Goal: Transaction & Acquisition: Book appointment/travel/reservation

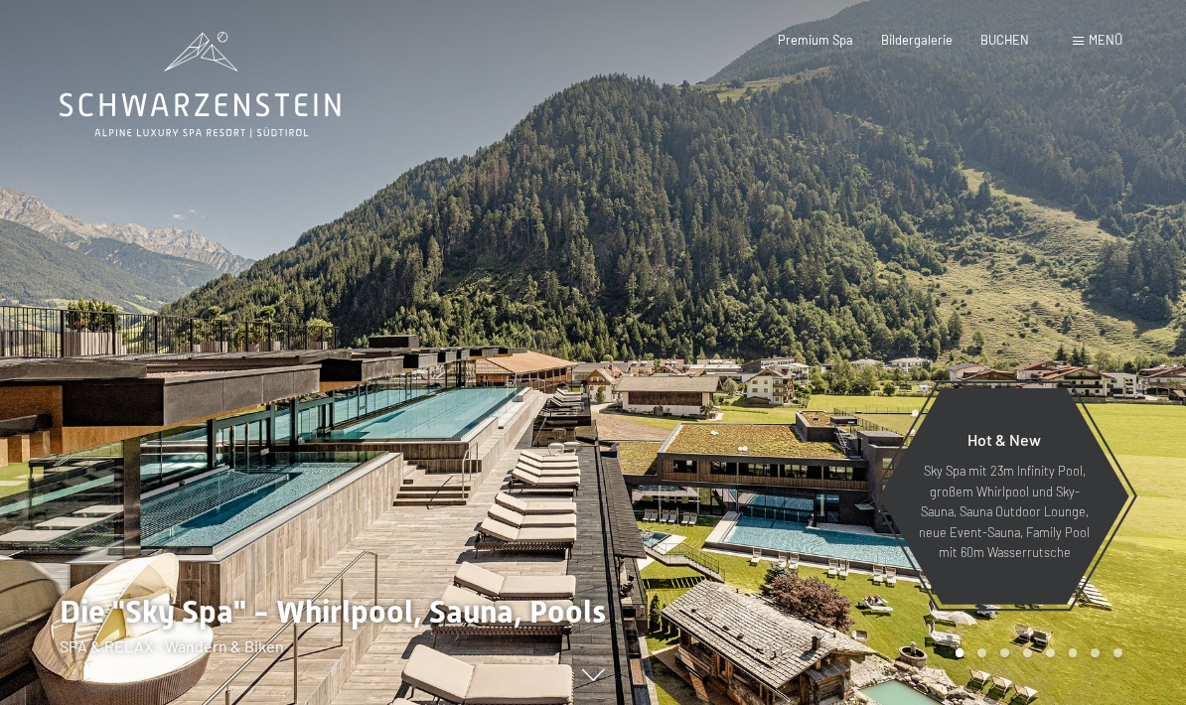
click at [986, 44] on span "BUCHEN" at bounding box center [1004, 40] width 49 height 16
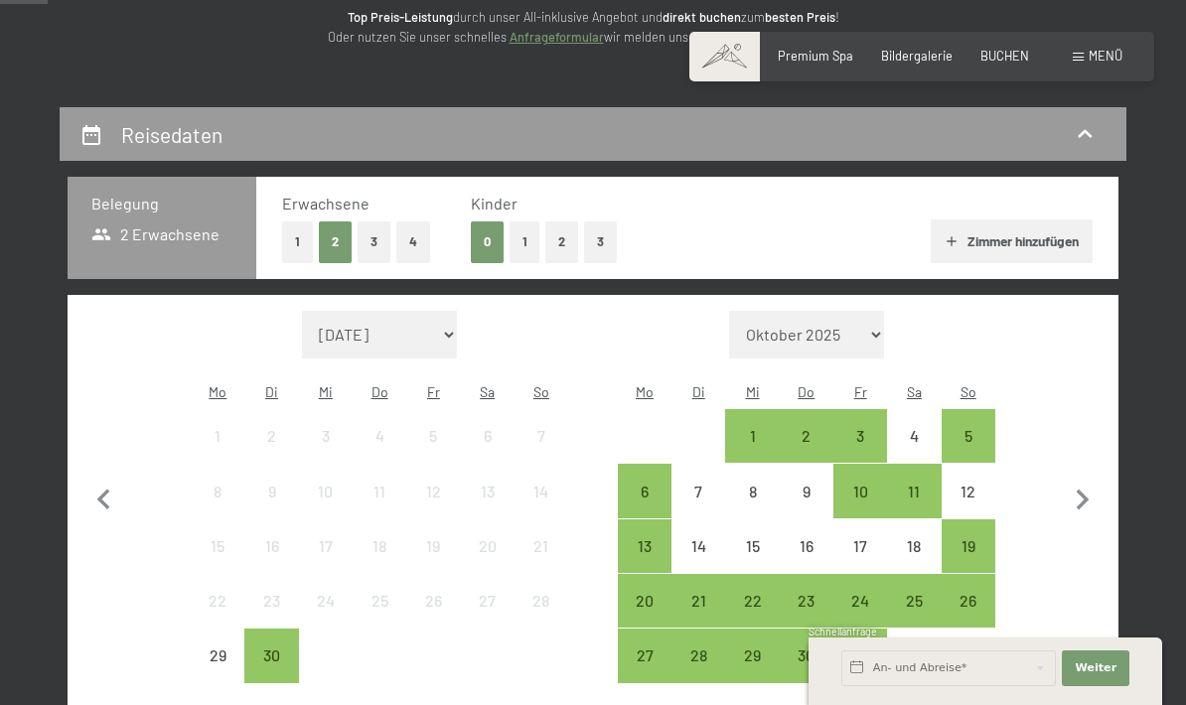
scroll to position [274, 0]
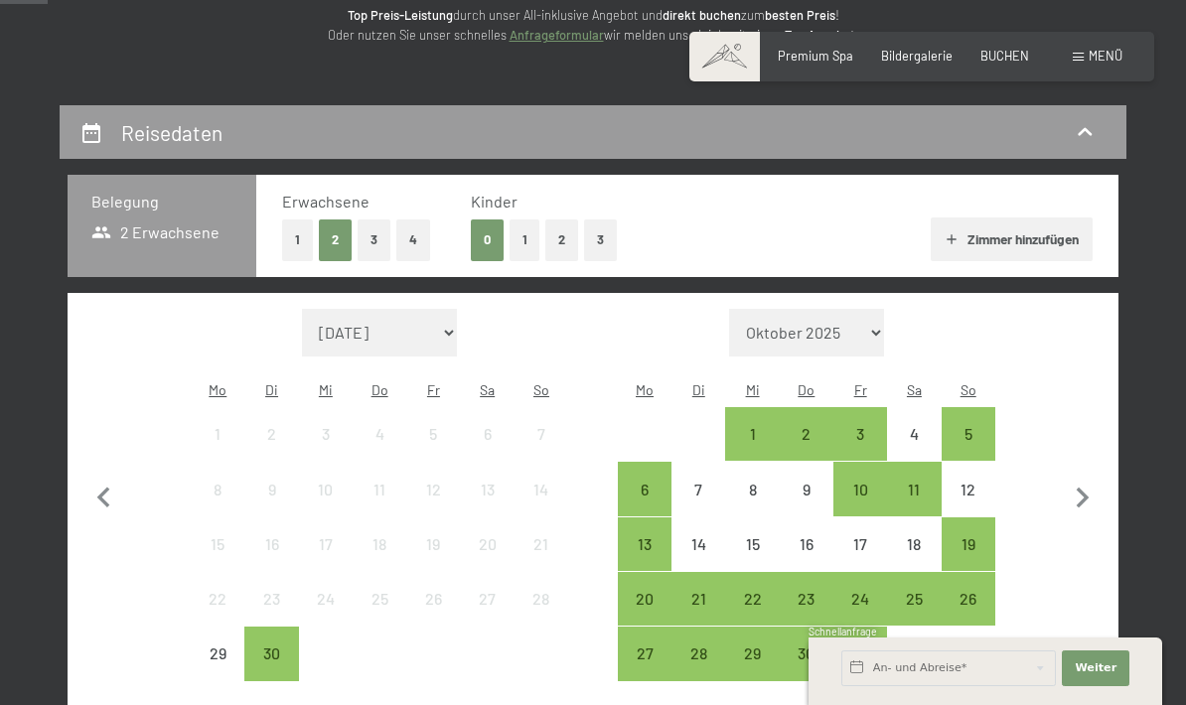
click at [912, 482] on div "11" at bounding box center [914, 507] width 50 height 50
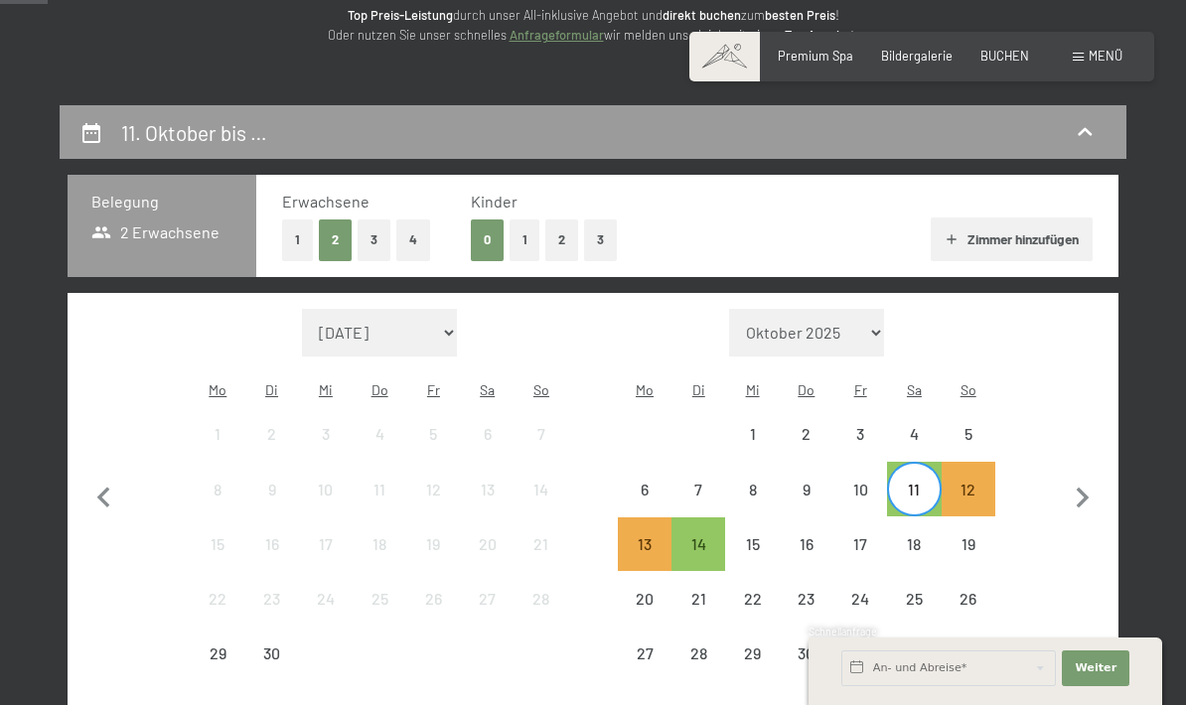
click at [913, 536] on div "18" at bounding box center [914, 561] width 50 height 50
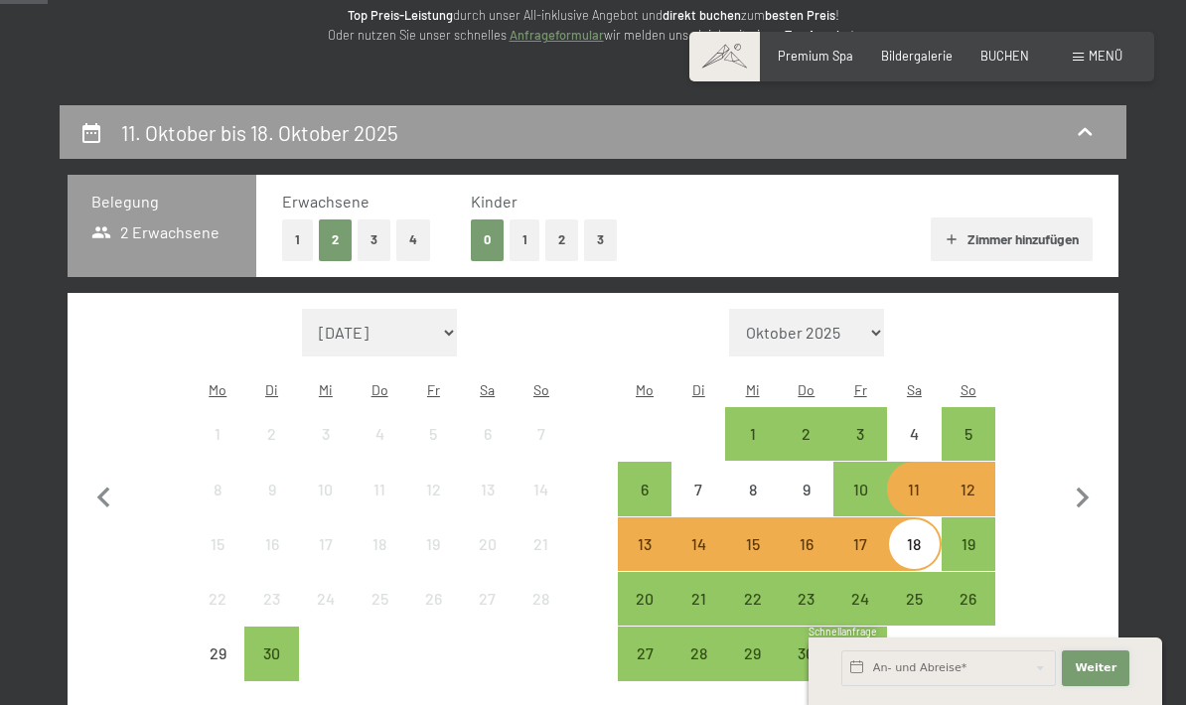
click at [1104, 676] on span "Weiter" at bounding box center [1096, 668] width 42 height 16
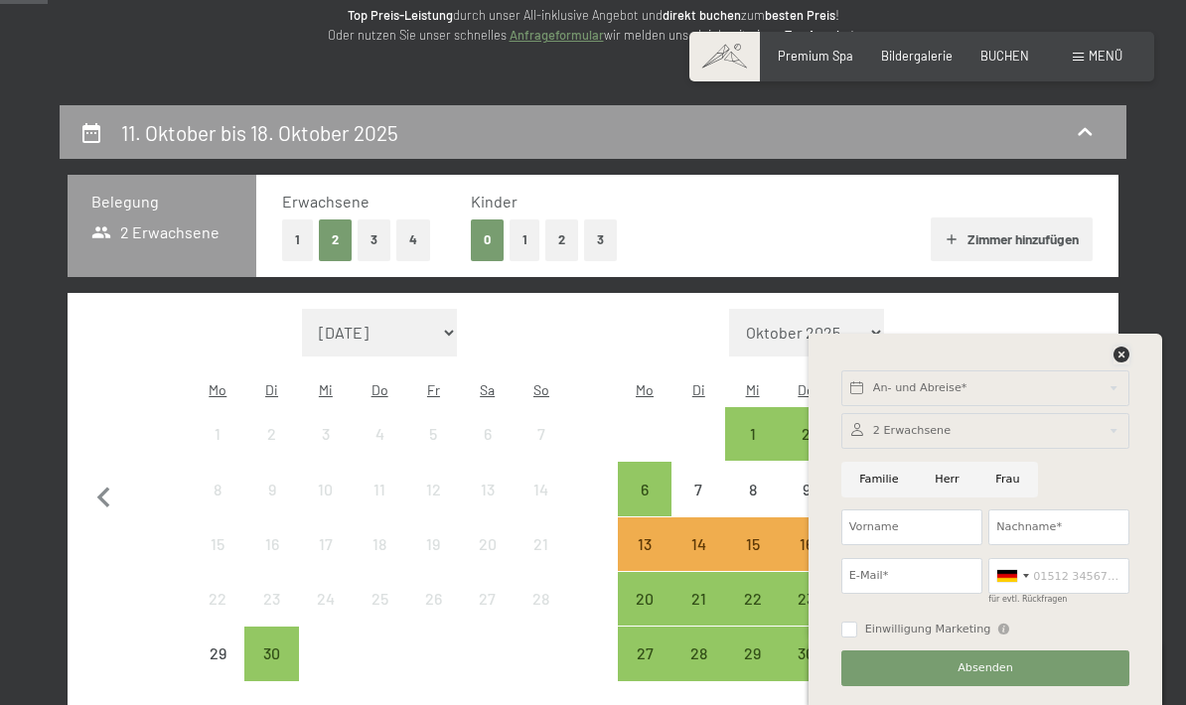
click at [1123, 362] on icon at bounding box center [1121, 355] width 16 height 16
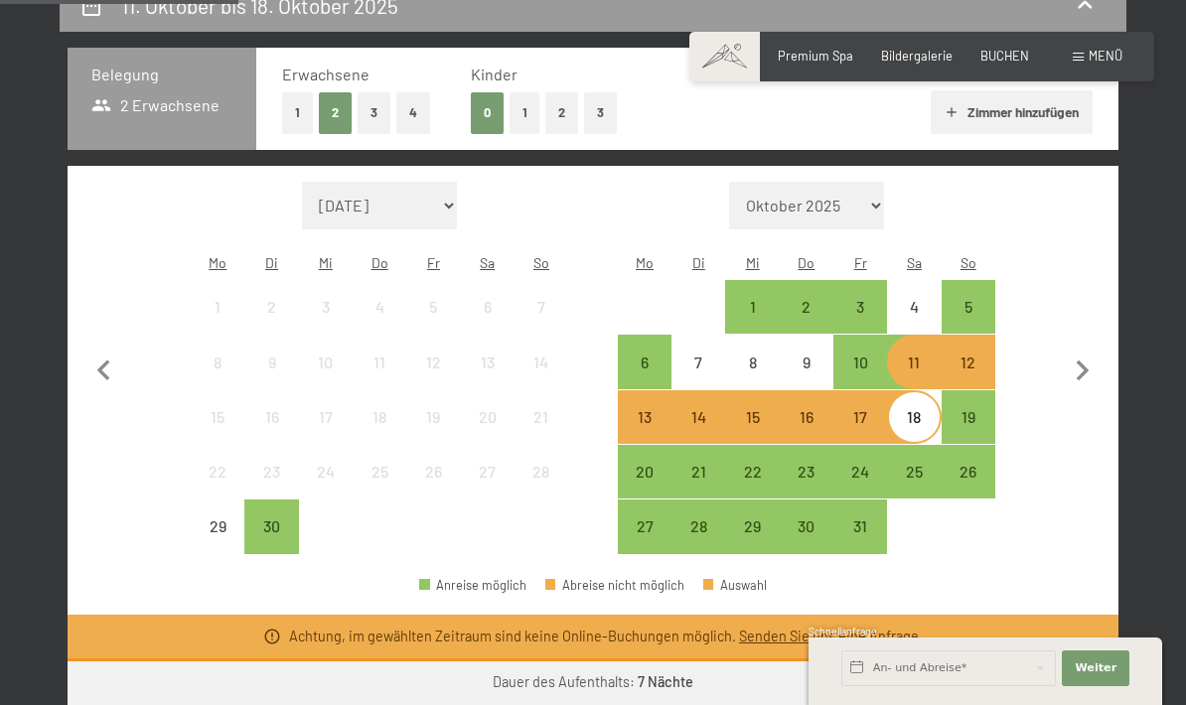
click at [990, 667] on button "Weiter zu „Zimmer“" at bounding box center [1030, 685] width 178 height 48
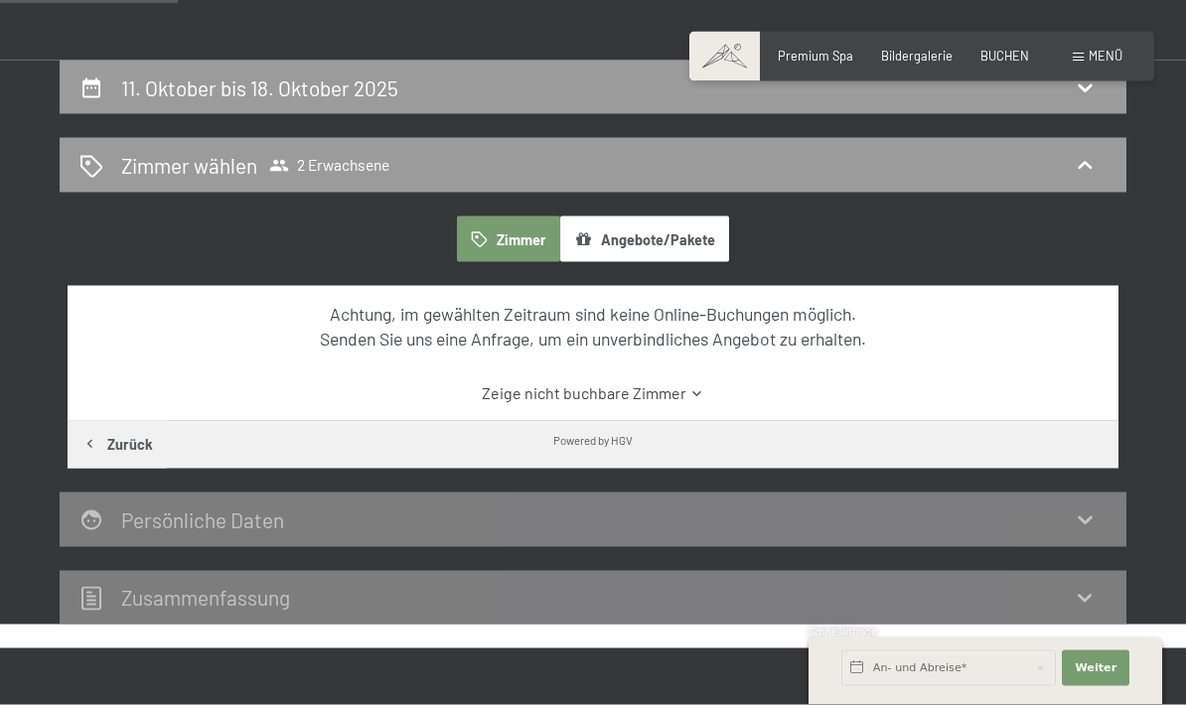
scroll to position [0, 0]
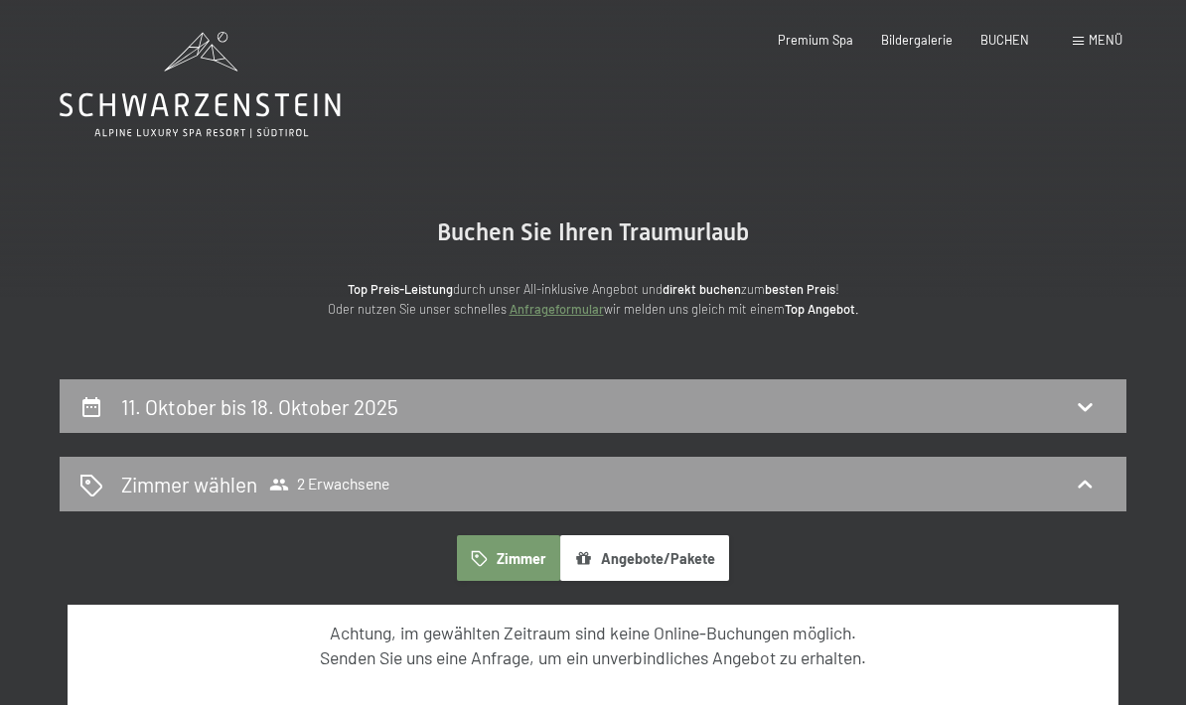
click at [195, 408] on h2 "11. Oktober bis 18. Oktober 2025" at bounding box center [259, 406] width 277 height 25
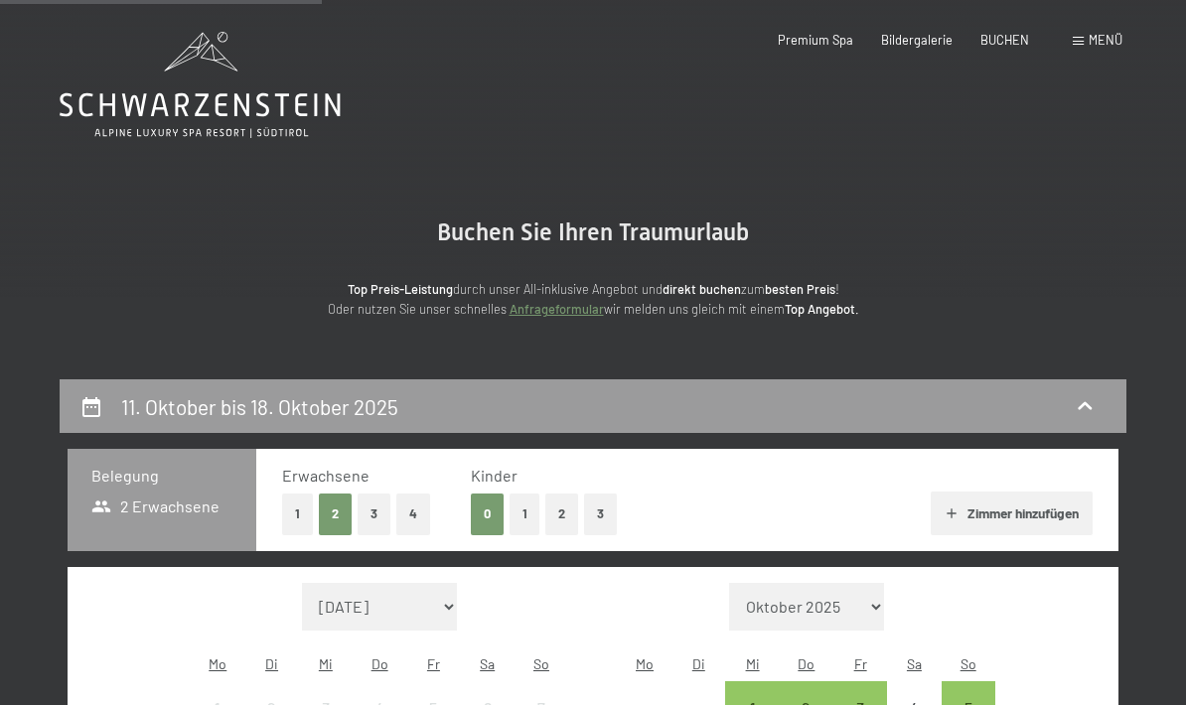
scroll to position [377, 0]
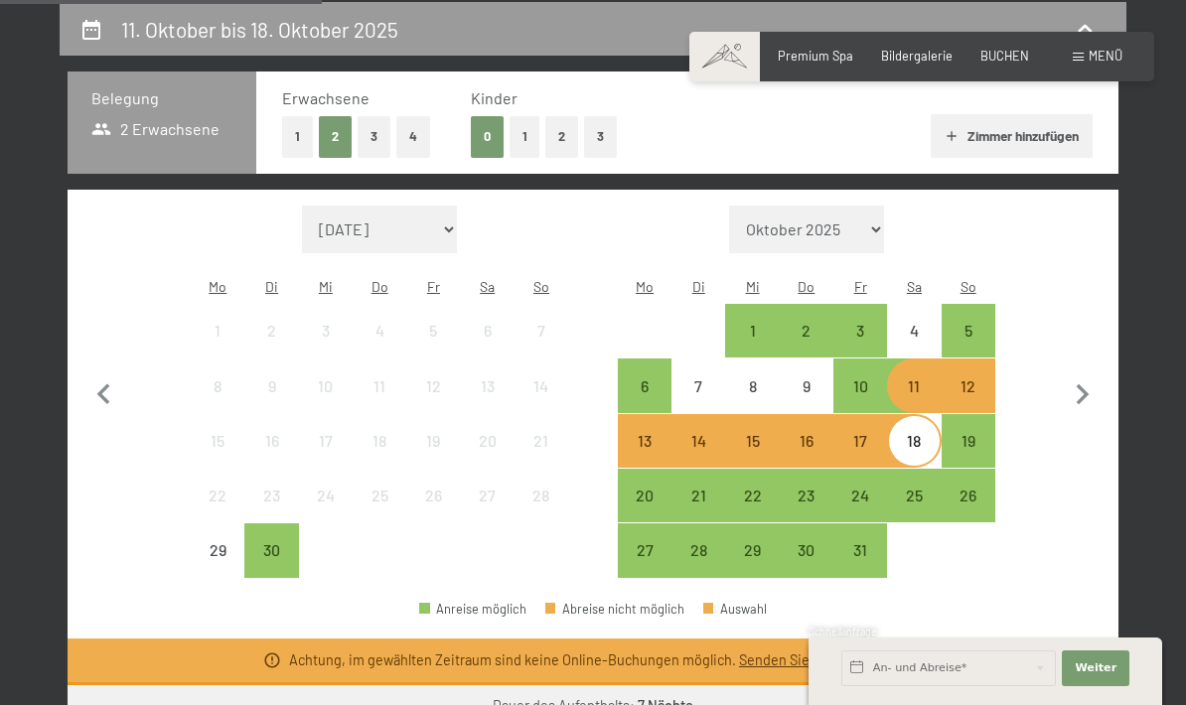
click at [1069, 382] on icon "button" at bounding box center [1083, 395] width 42 height 42
select select "[DATE]"
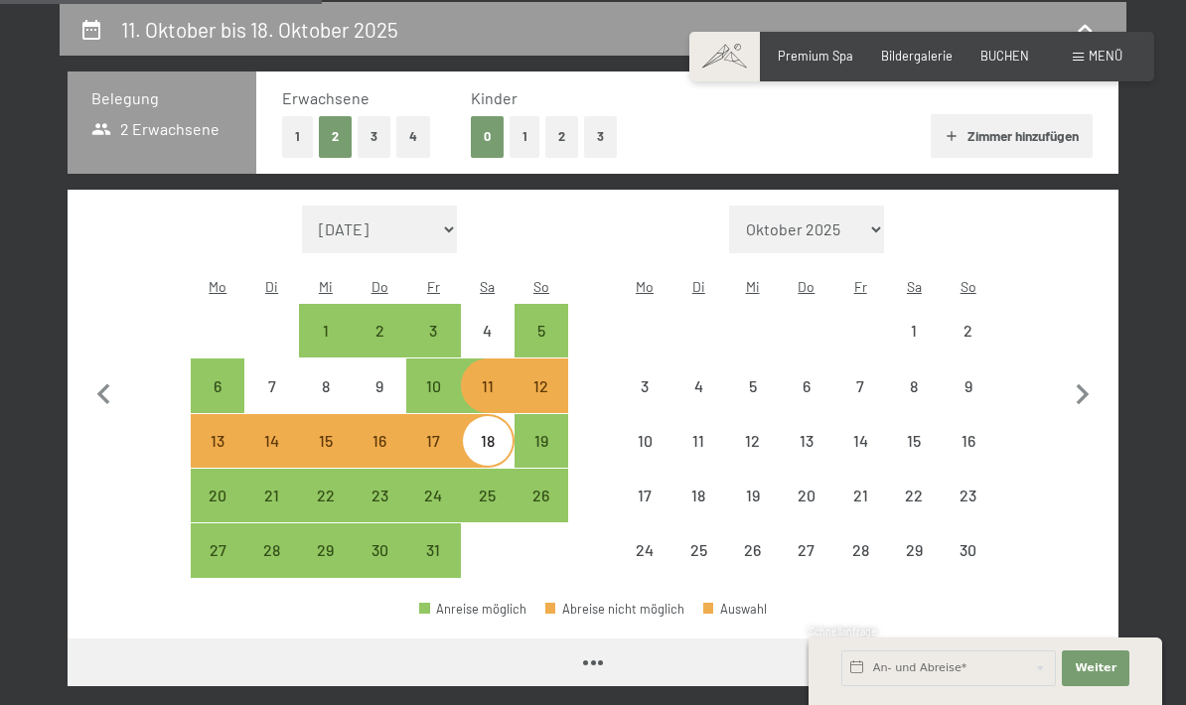
click at [1055, 389] on div "Monat/Jahr [DATE] Oktober 2025 [DATE] Dezember 2025 Januar 2026 Februar 2026 Mä…" at bounding box center [593, 392] width 988 height 373
select select "[DATE]"
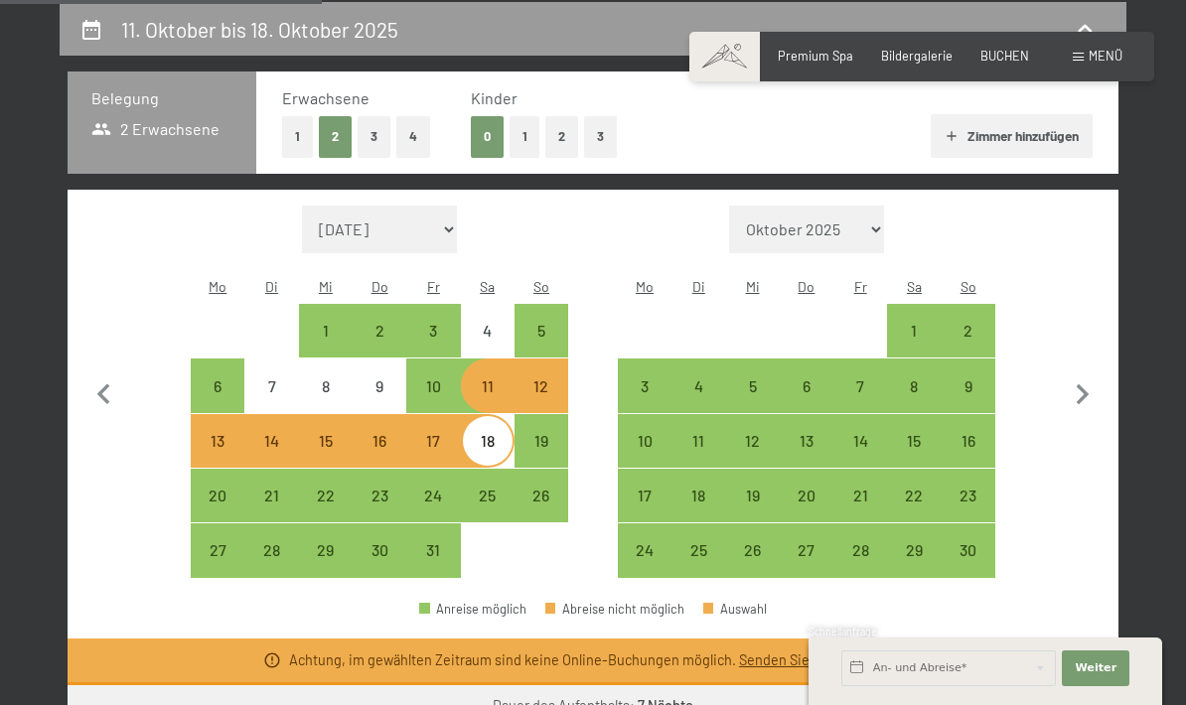
click at [1074, 375] on icon "button" at bounding box center [1083, 395] width 42 height 42
select select "[DATE]"
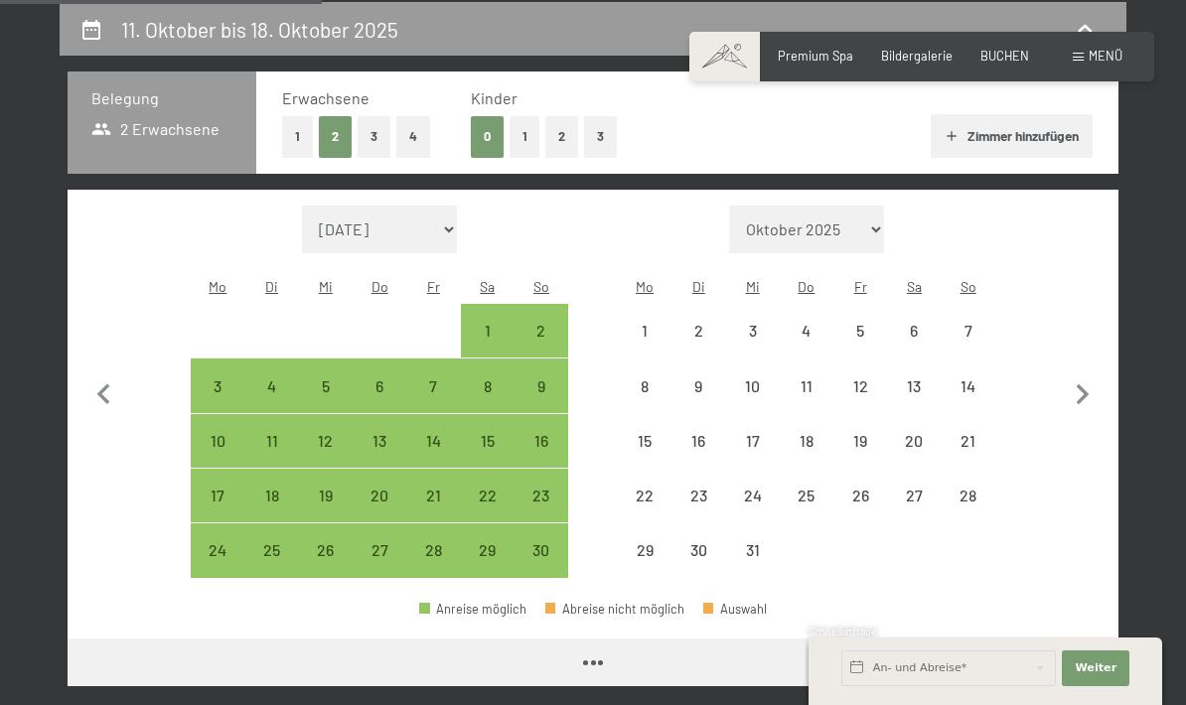
click at [1073, 382] on icon "button" at bounding box center [1083, 395] width 42 height 42
select select "[DATE]"
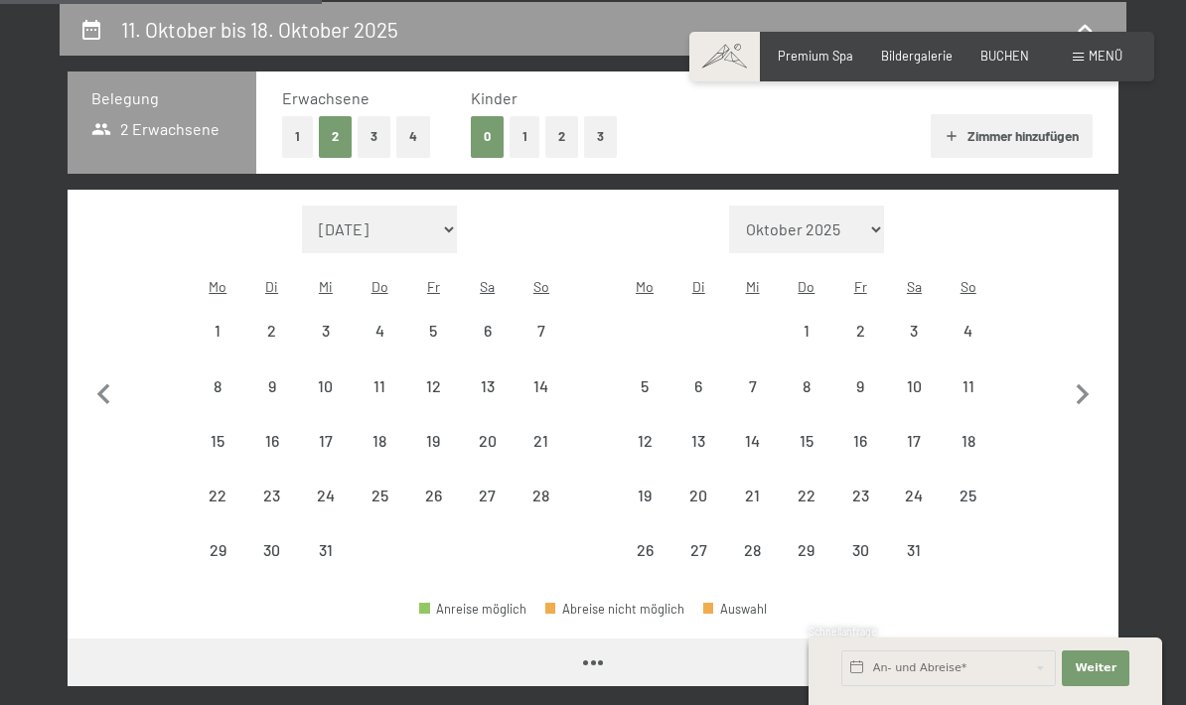
click at [1073, 383] on icon "button" at bounding box center [1083, 395] width 42 height 42
select select "[DATE]"
click at [1070, 379] on icon "button" at bounding box center [1083, 395] width 42 height 42
select select "[DATE]"
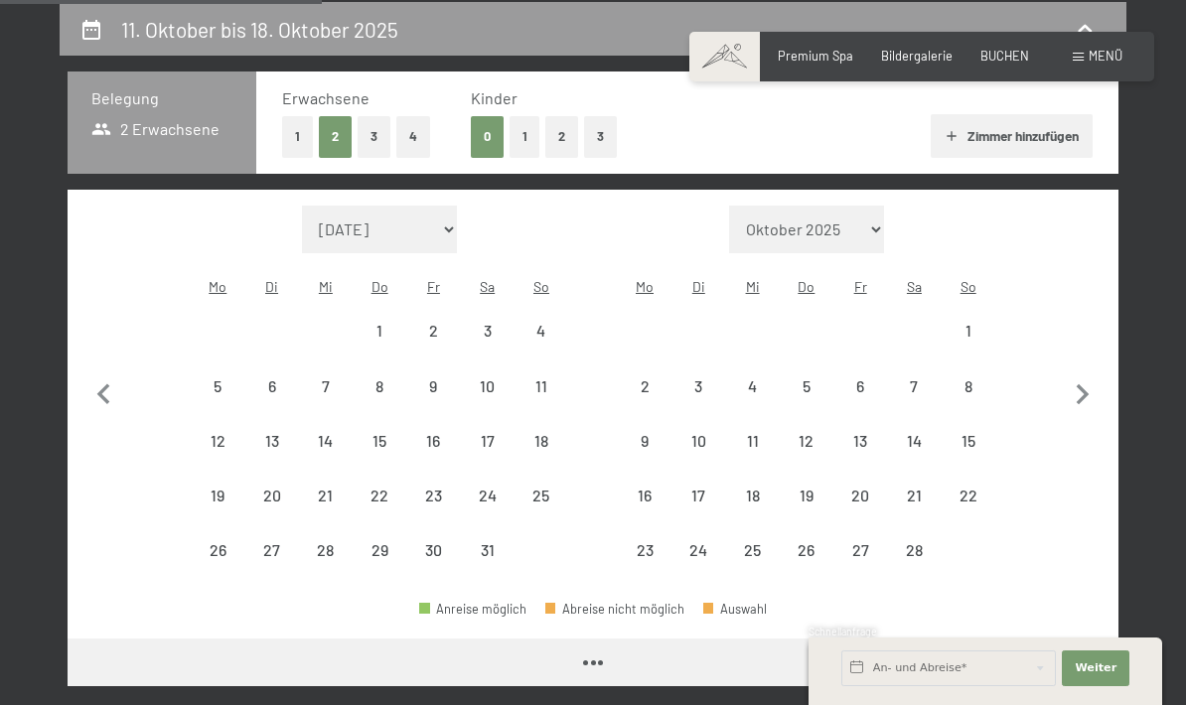
select select "[DATE]"
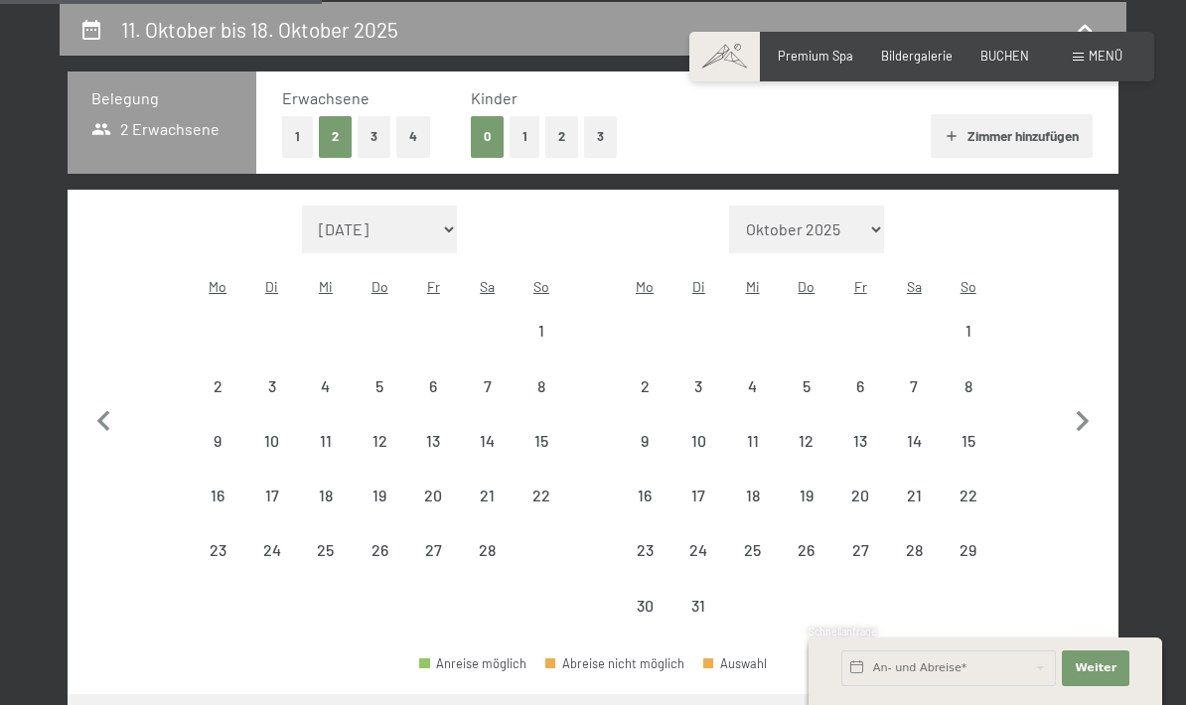
click at [1074, 384] on button "button" at bounding box center [1083, 420] width 42 height 428
select select "[DATE]"
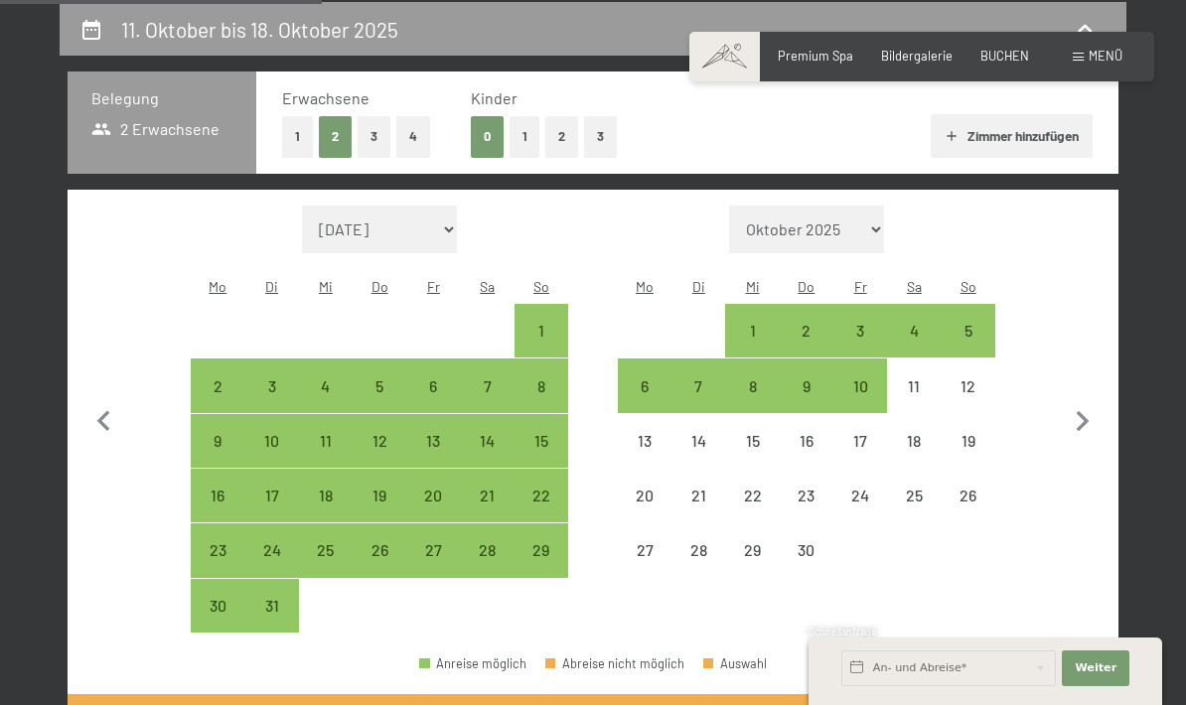
click at [911, 323] on div "4" at bounding box center [914, 348] width 50 height 50
select select "[DATE]"
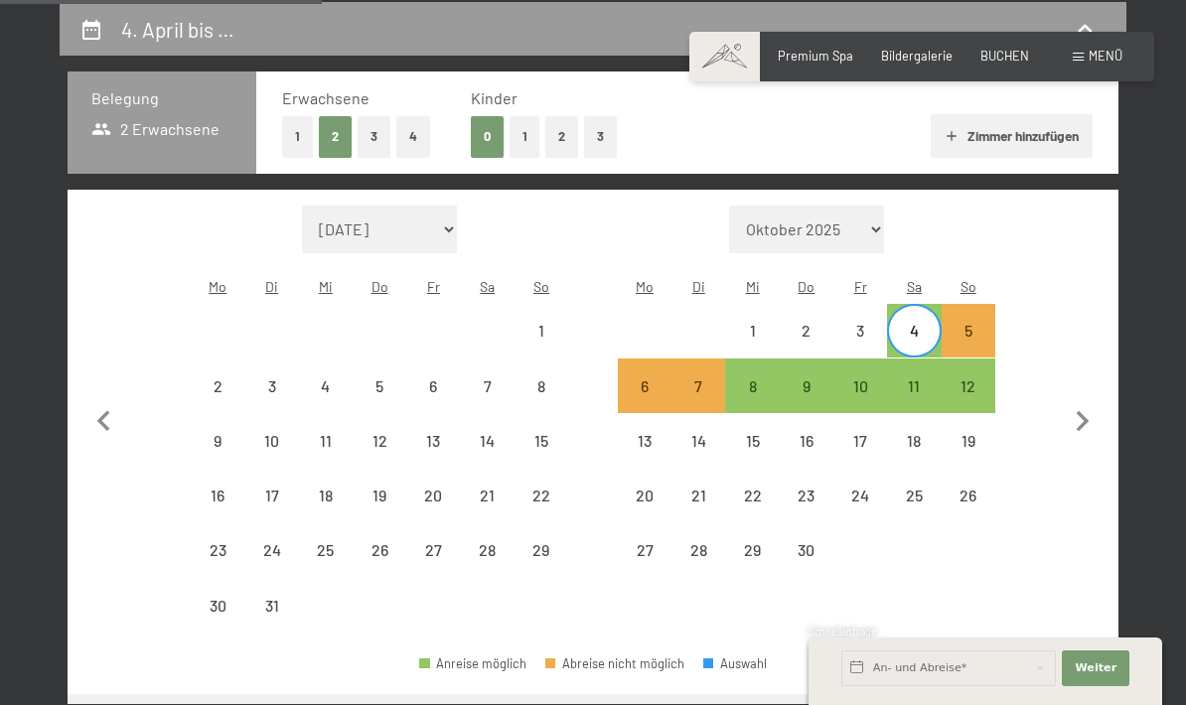
click at [913, 378] on div "11" at bounding box center [914, 403] width 50 height 50
select select "[DATE]"
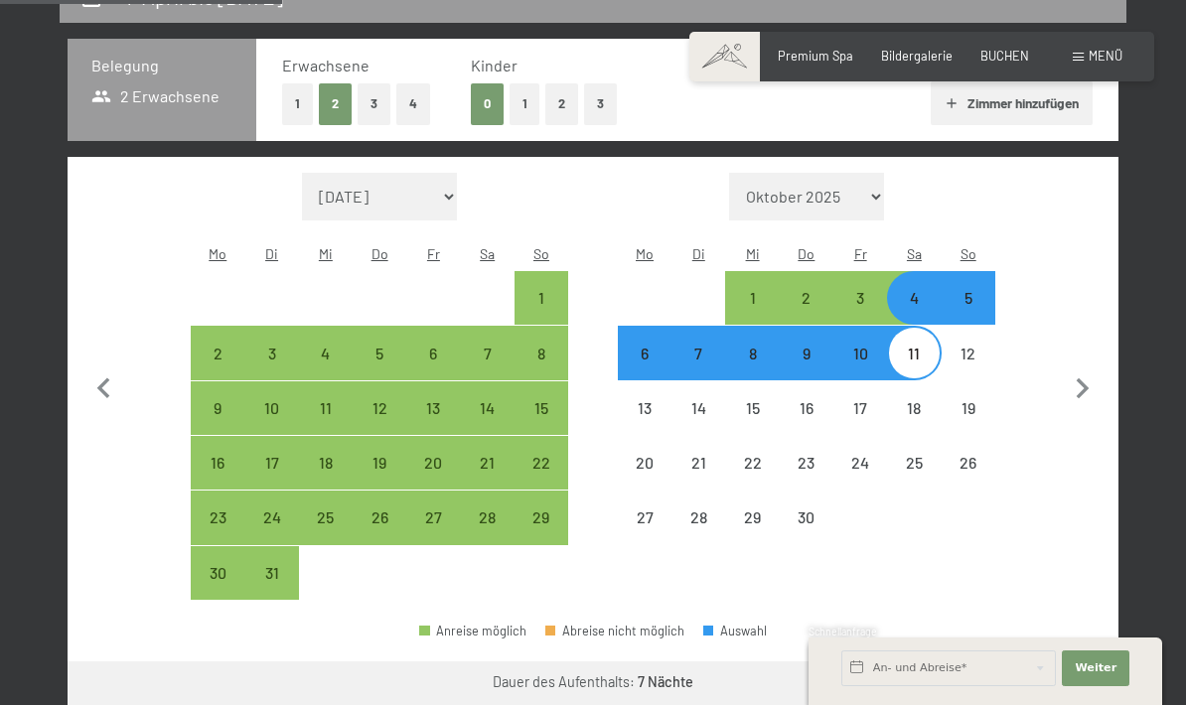
click at [992, 661] on button "Weiter zu „Zimmer“" at bounding box center [1030, 685] width 178 height 48
select select "[DATE]"
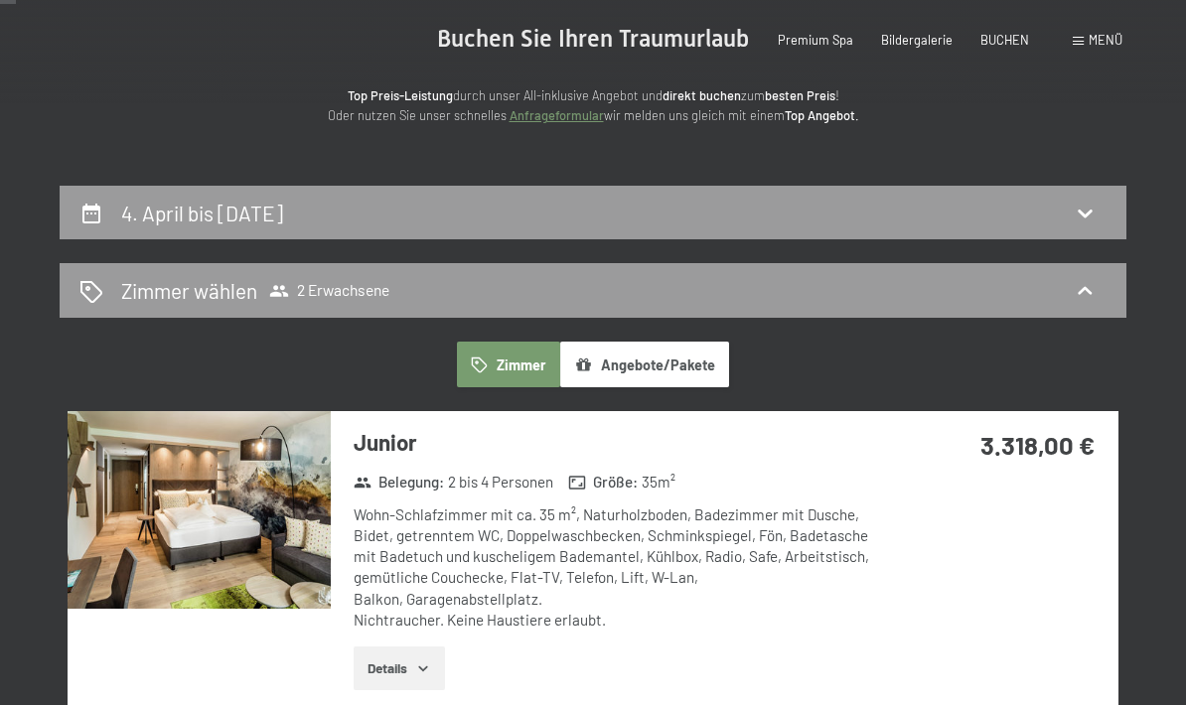
scroll to position [0, 0]
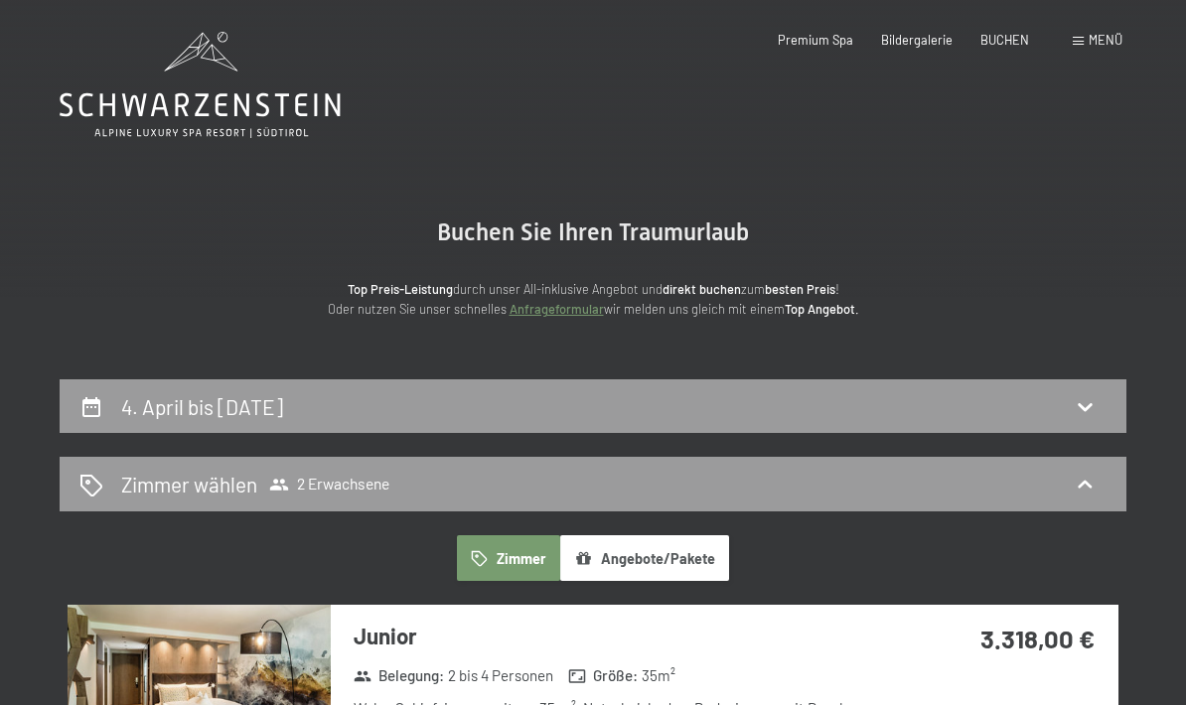
click at [745, 417] on div "4. April bis [DATE]" at bounding box center [592, 406] width 1027 height 29
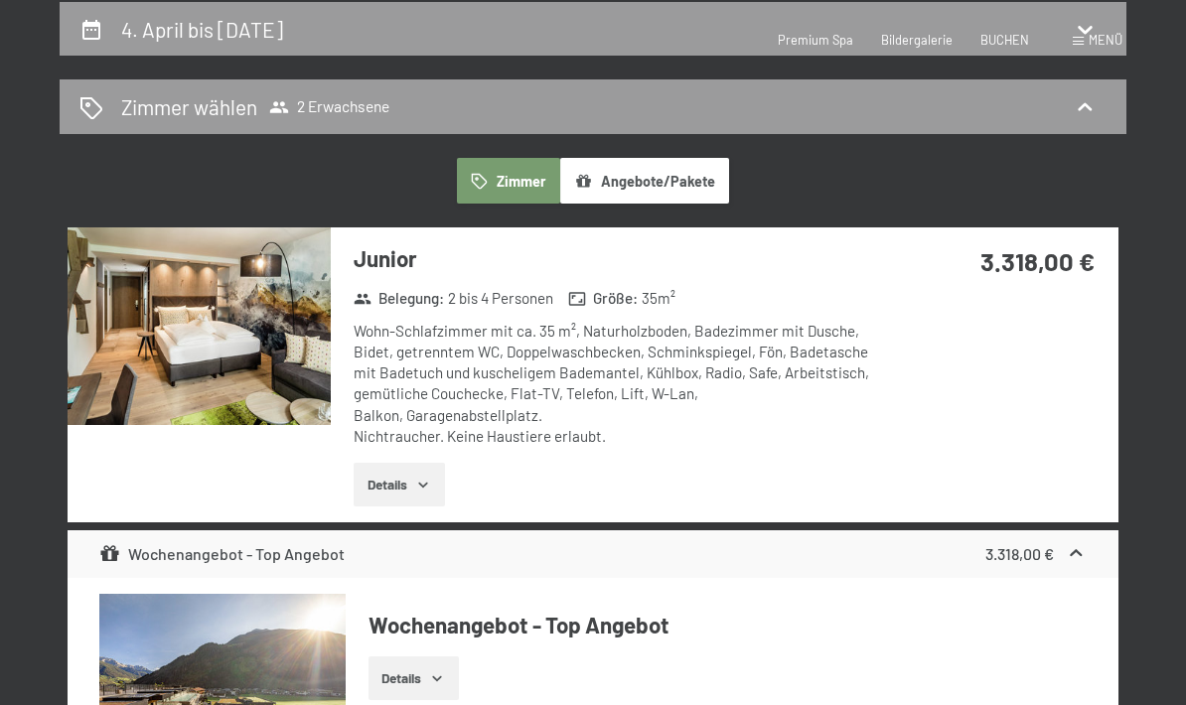
select select "[DATE]"
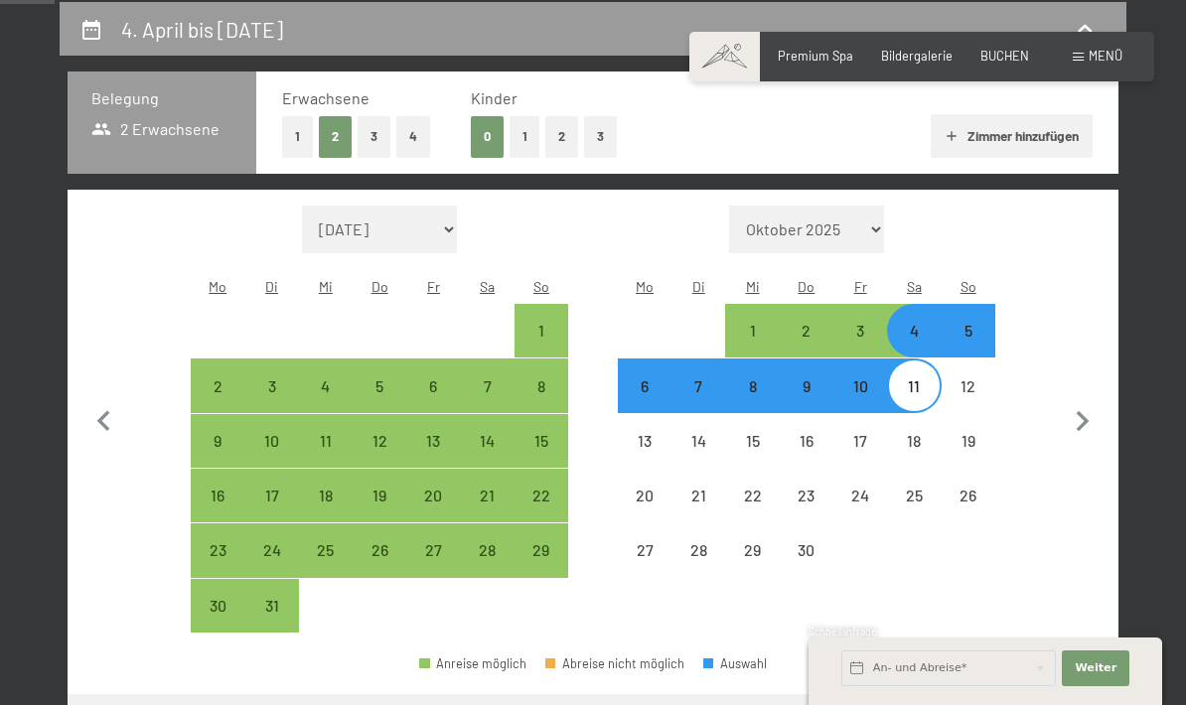
click at [299, 141] on button "1" at bounding box center [297, 136] width 31 height 41
select select "[DATE]"
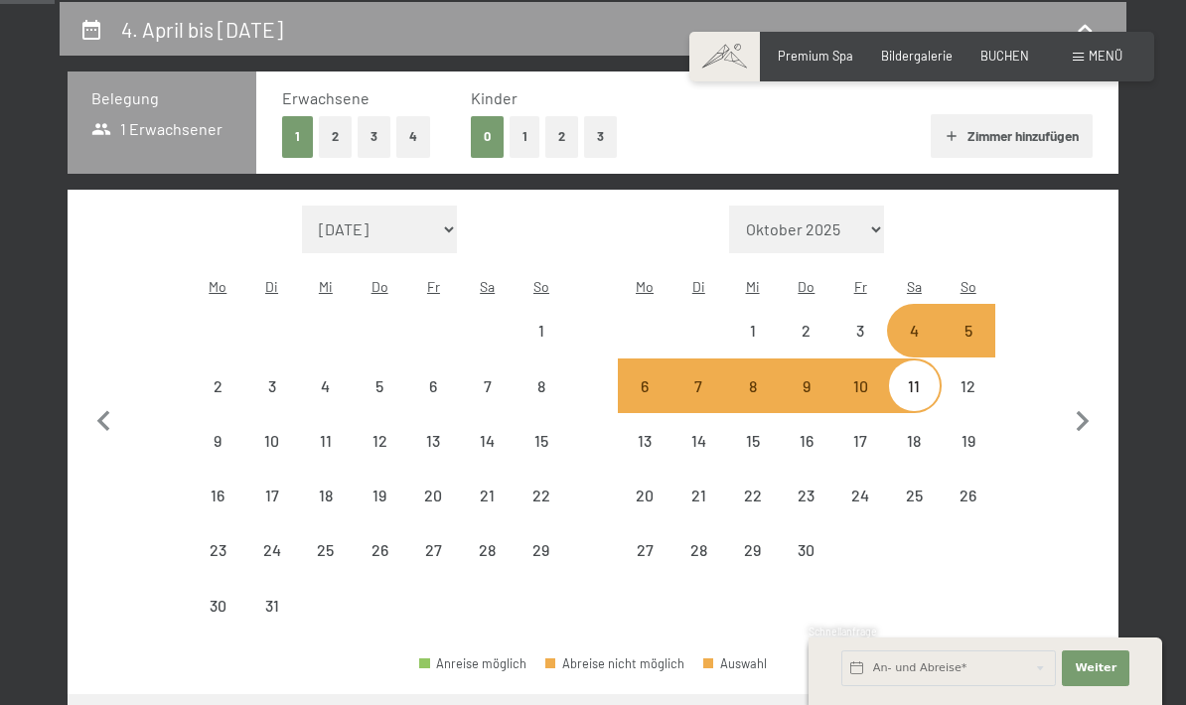
select select "[DATE]"
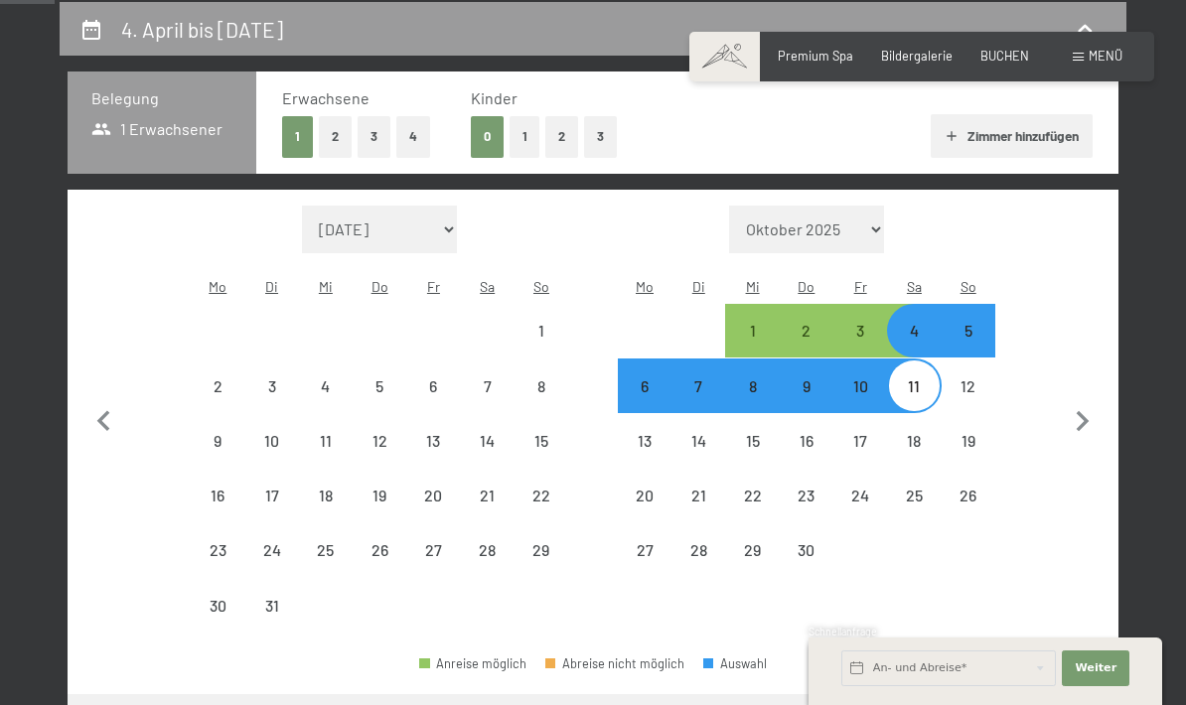
select select "[DATE]"
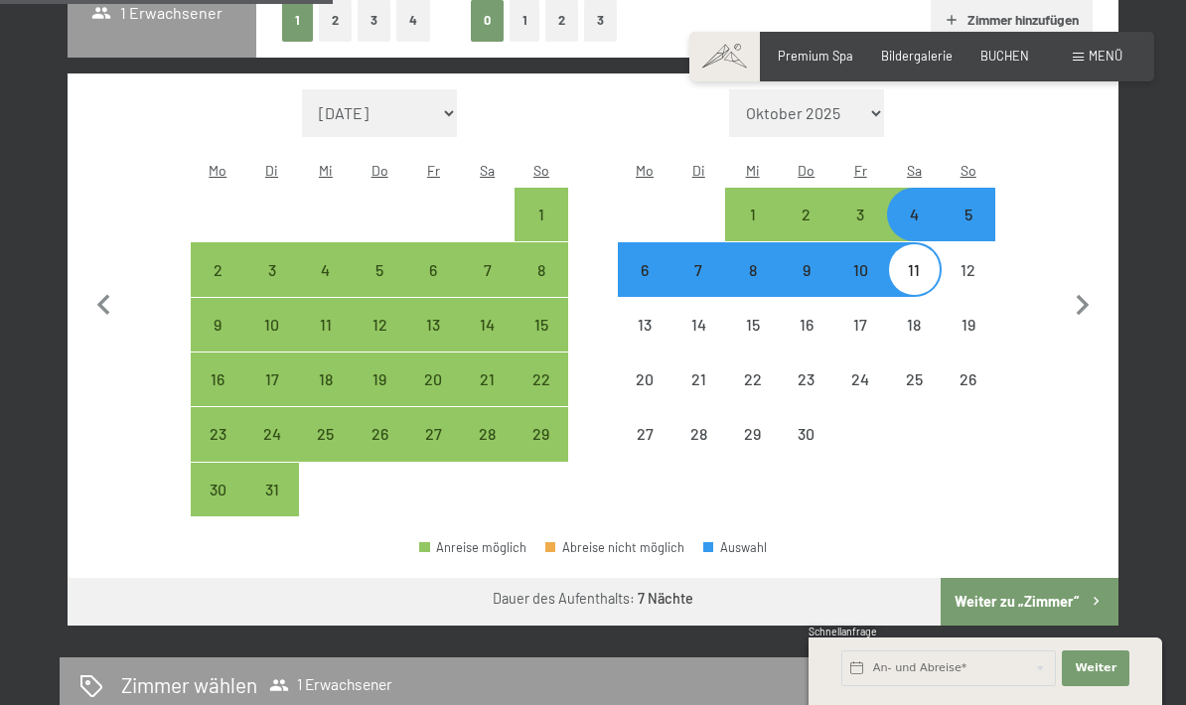
click at [1053, 590] on button "Weiter zu „Zimmer“" at bounding box center [1030, 602] width 178 height 48
select select "[DATE]"
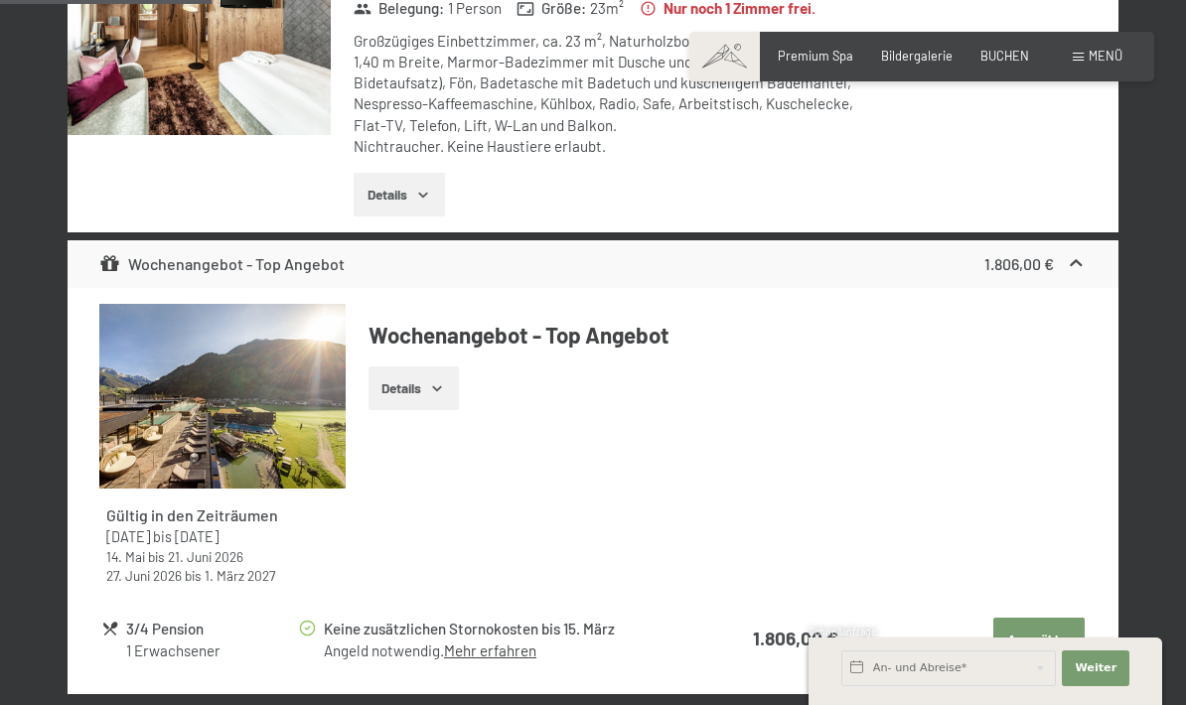
scroll to position [628, 0]
